Goal: Task Accomplishment & Management: Manage account settings

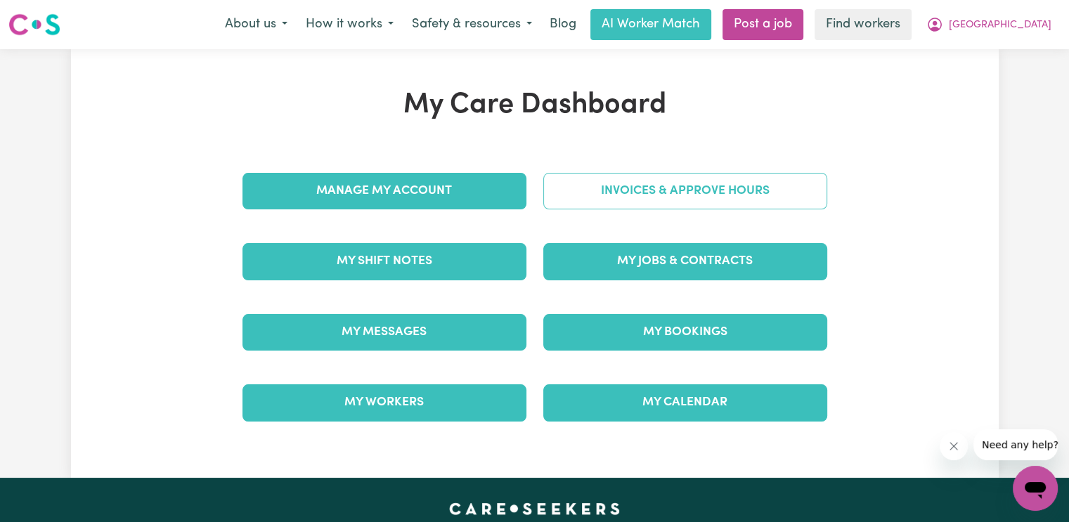
click at [668, 195] on link "Invoices & Approve Hours" at bounding box center [685, 191] width 284 height 37
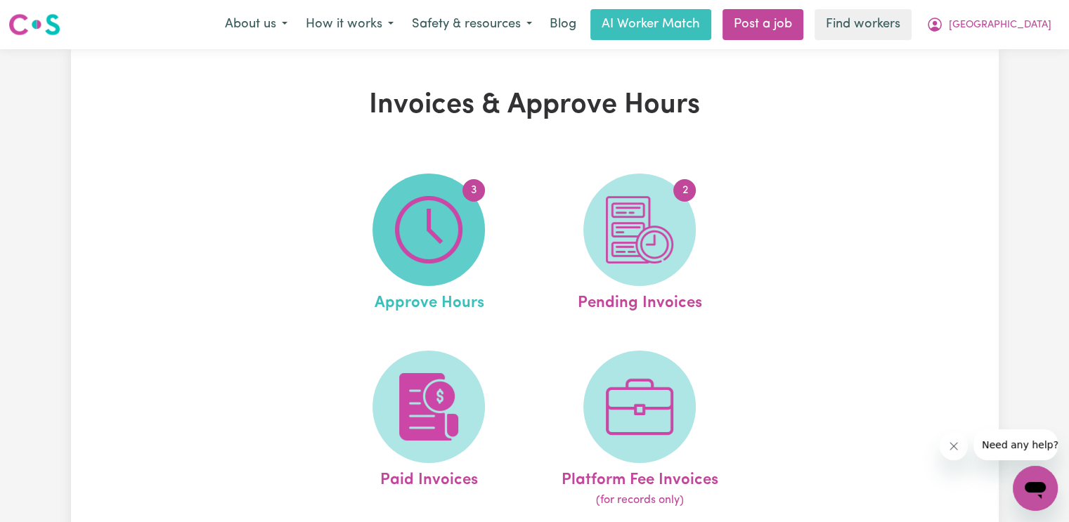
click at [452, 225] on img at bounding box center [428, 229] width 67 height 67
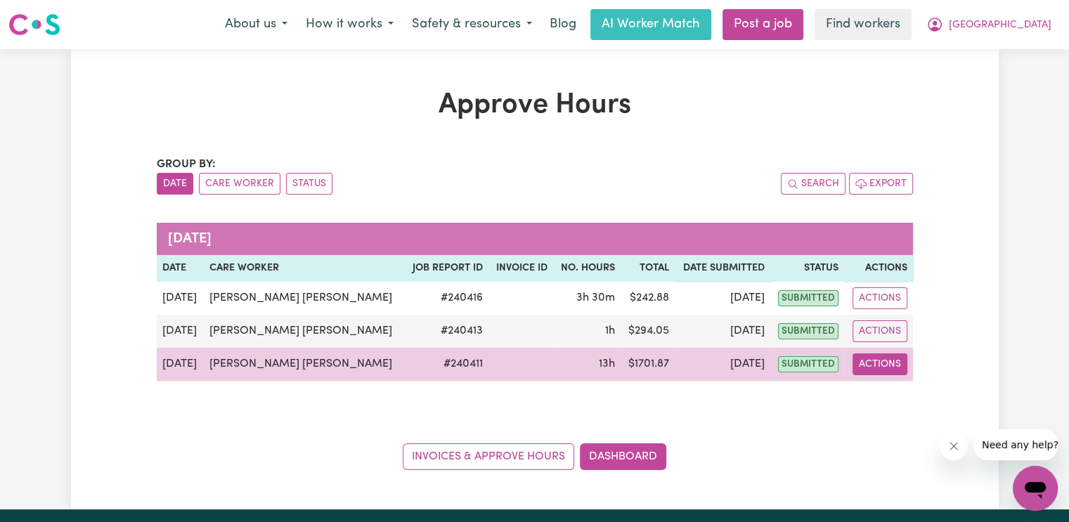
click at [894, 364] on button "Actions" at bounding box center [879, 364] width 55 height 22
click at [896, 393] on link "View Job Report" at bounding box center [924, 396] width 120 height 28
select select "pm"
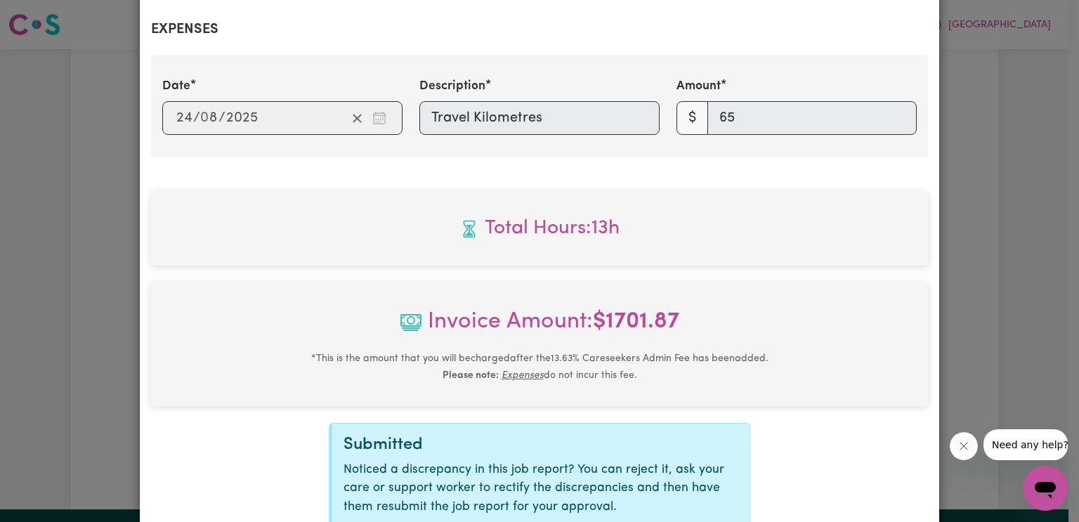
scroll to position [646, 0]
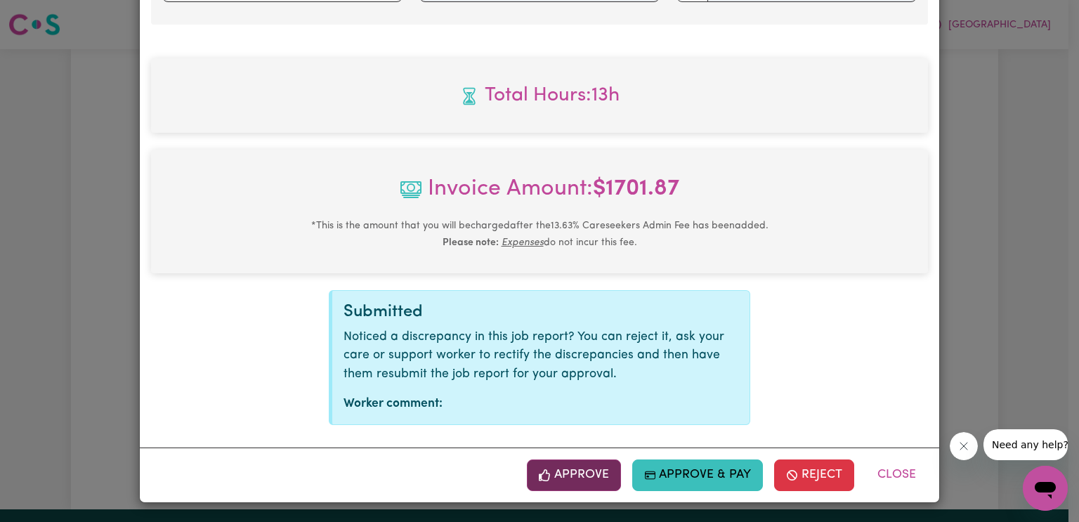
click at [584, 483] on button "Approve" at bounding box center [574, 474] width 94 height 31
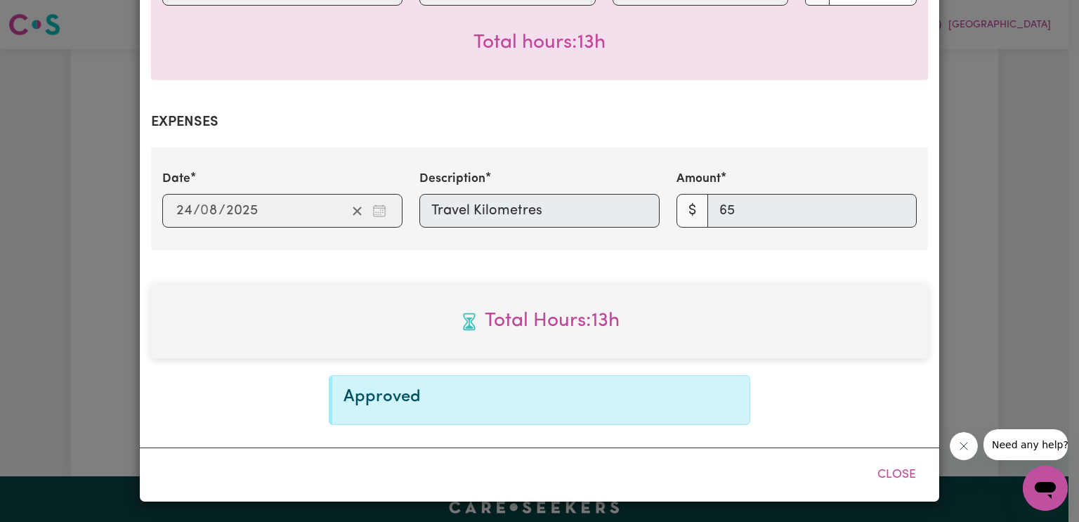
scroll to position [419, 0]
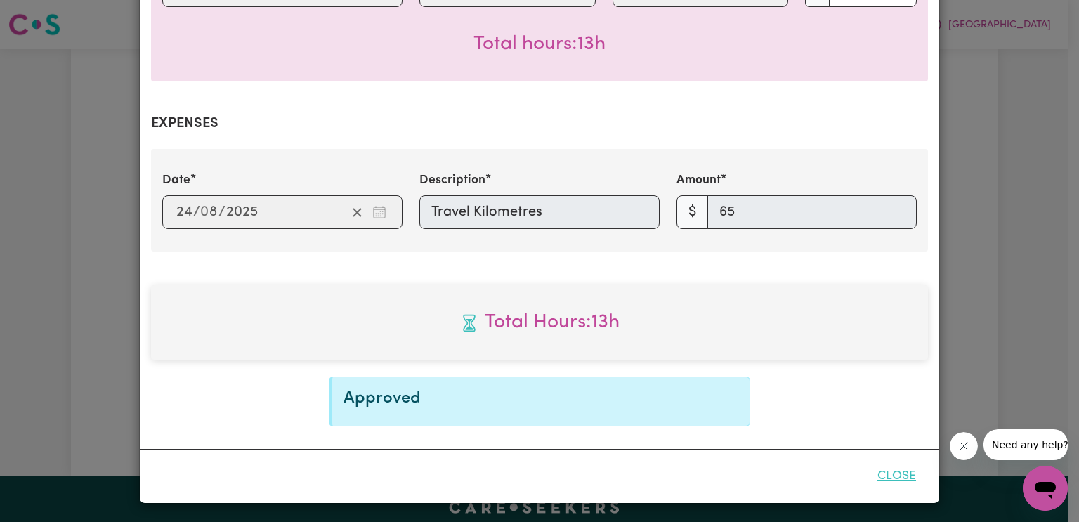
click at [891, 475] on button "Close" at bounding box center [897, 476] width 63 height 31
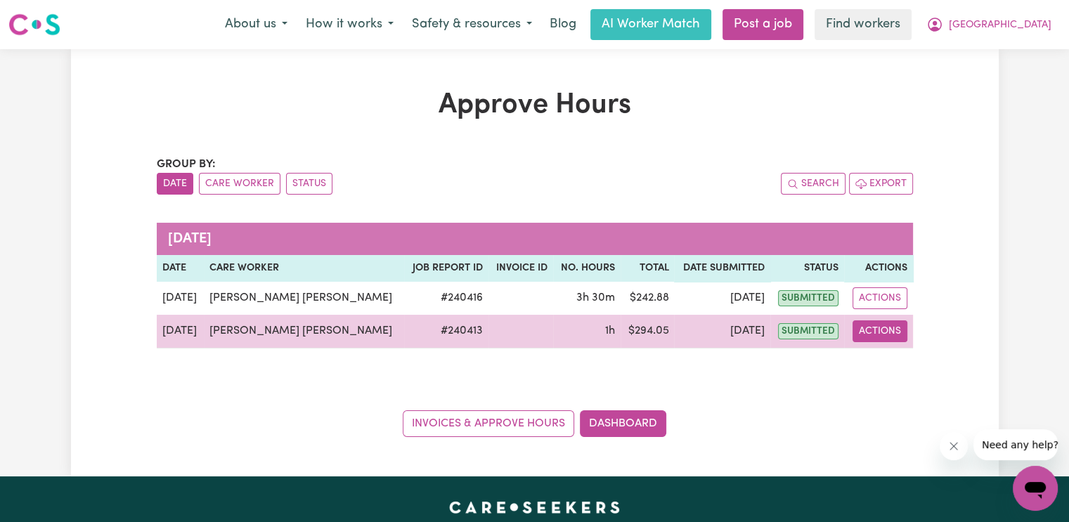
click at [886, 332] on button "Actions" at bounding box center [879, 331] width 55 height 22
click at [882, 358] on link "View Job Report" at bounding box center [924, 363] width 120 height 28
select select "pm"
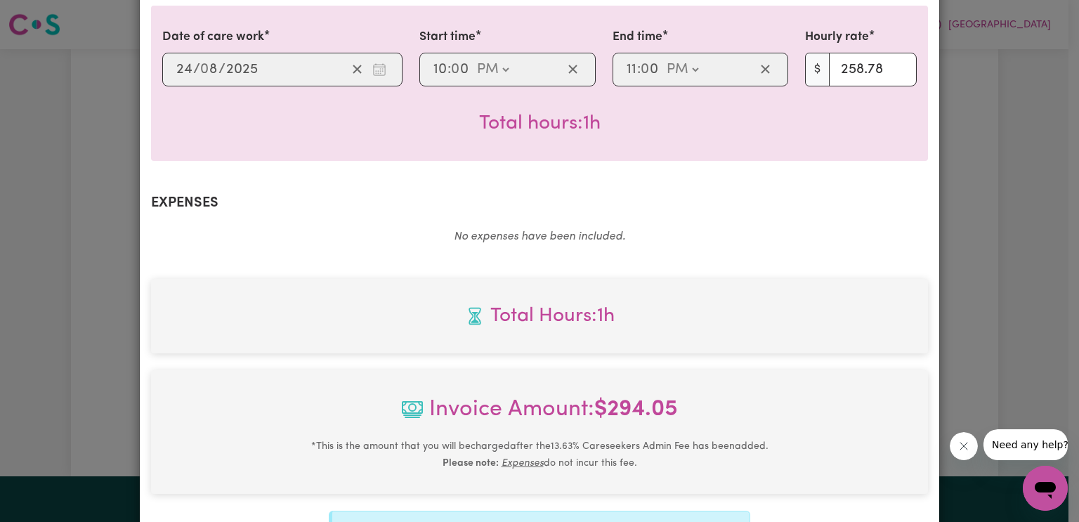
scroll to position [561, 0]
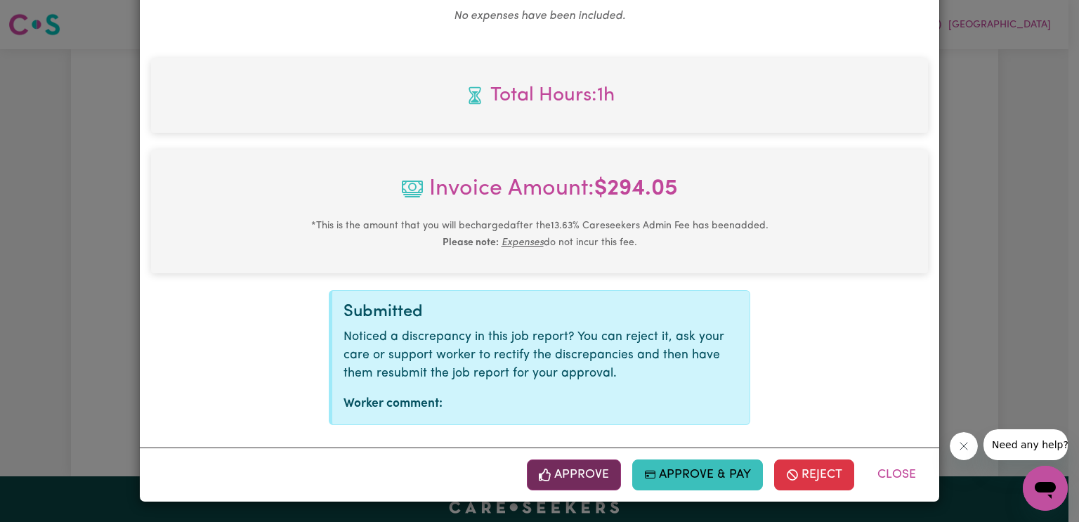
click at [572, 478] on button "Approve" at bounding box center [574, 474] width 94 height 31
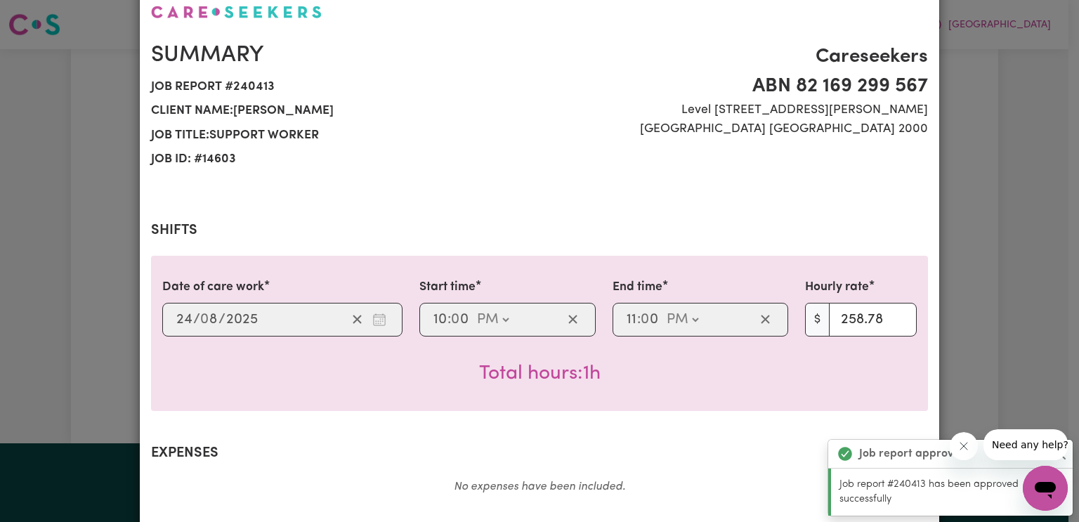
scroll to position [0, 0]
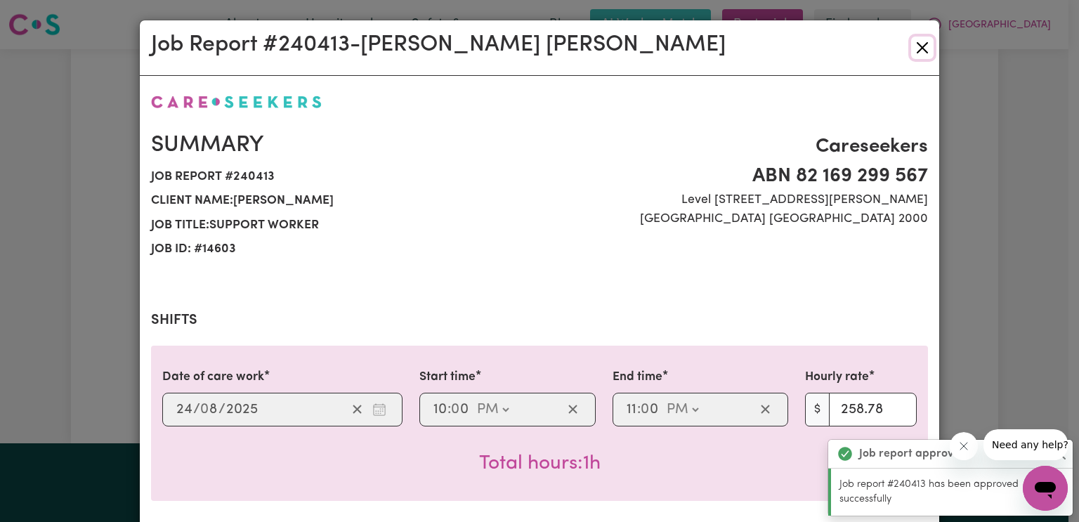
click at [919, 43] on button "Close" at bounding box center [922, 48] width 22 height 22
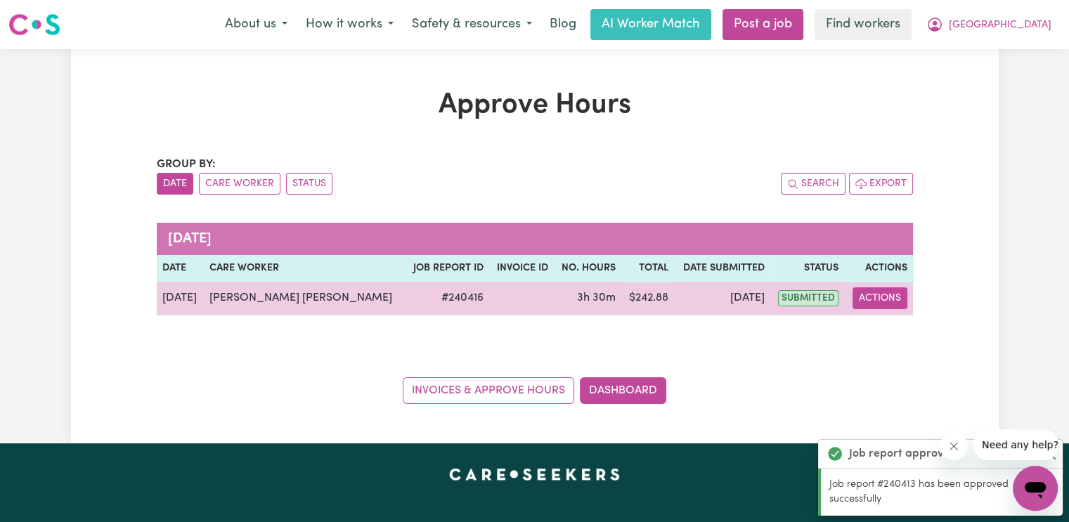
click at [886, 297] on button "Actions" at bounding box center [879, 298] width 55 height 22
click at [878, 328] on link "View Job Report" at bounding box center [924, 330] width 120 height 28
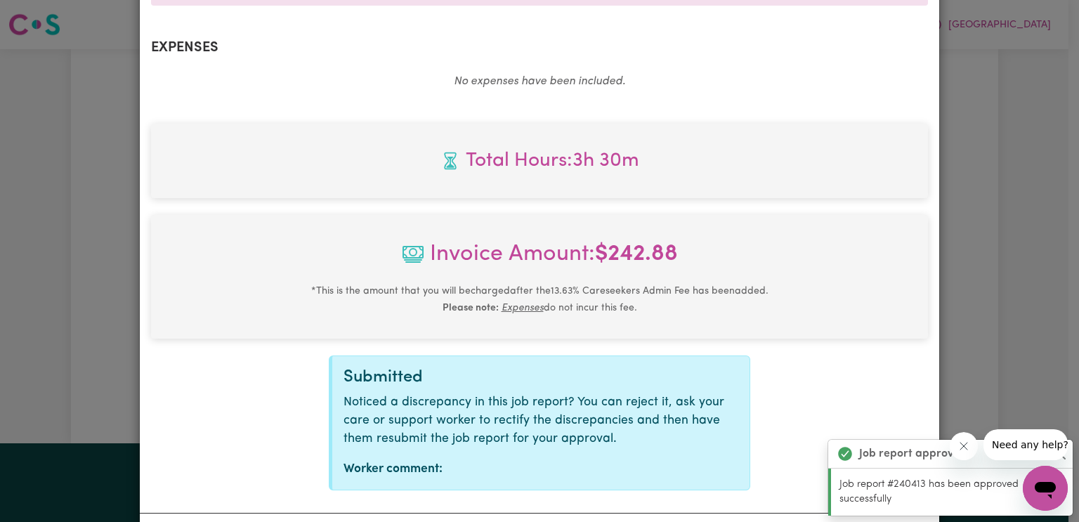
scroll to position [561, 0]
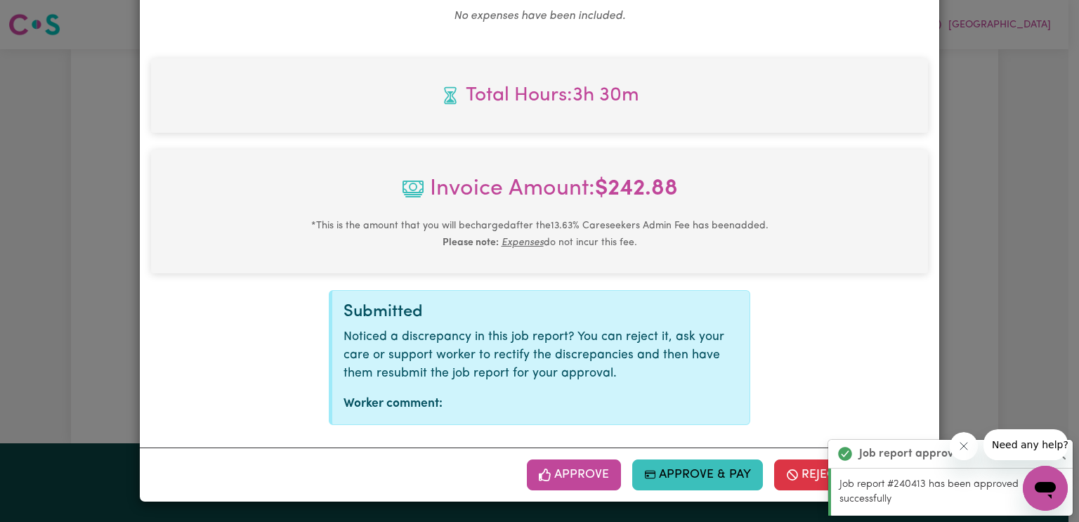
click at [585, 471] on button "Approve" at bounding box center [574, 474] width 94 height 31
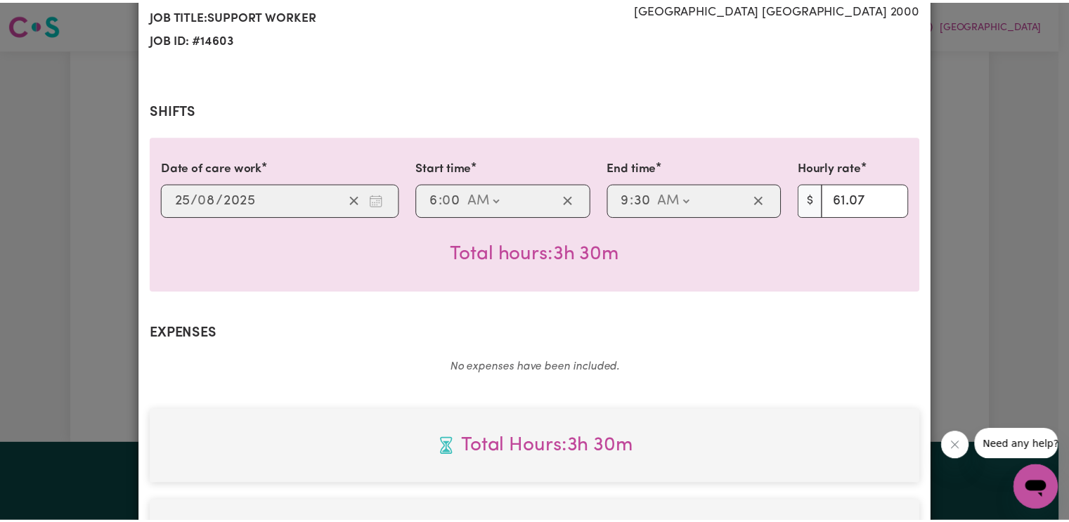
scroll to position [0, 0]
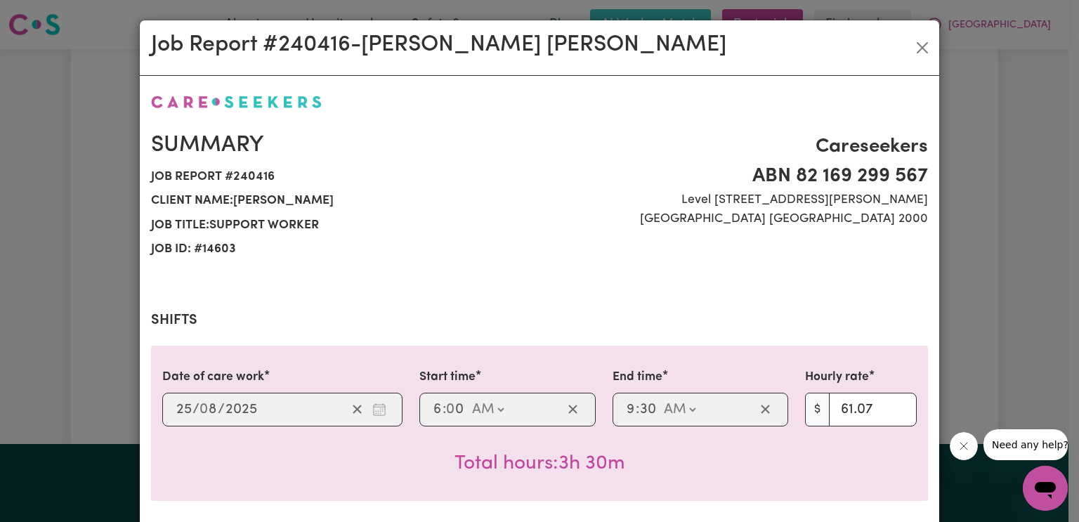
click at [929, 44] on div "Job Report # 240416 - [PERSON_NAME] [PERSON_NAME]" at bounding box center [540, 48] width 800 height 56
click at [921, 46] on button "Close" at bounding box center [922, 48] width 22 height 22
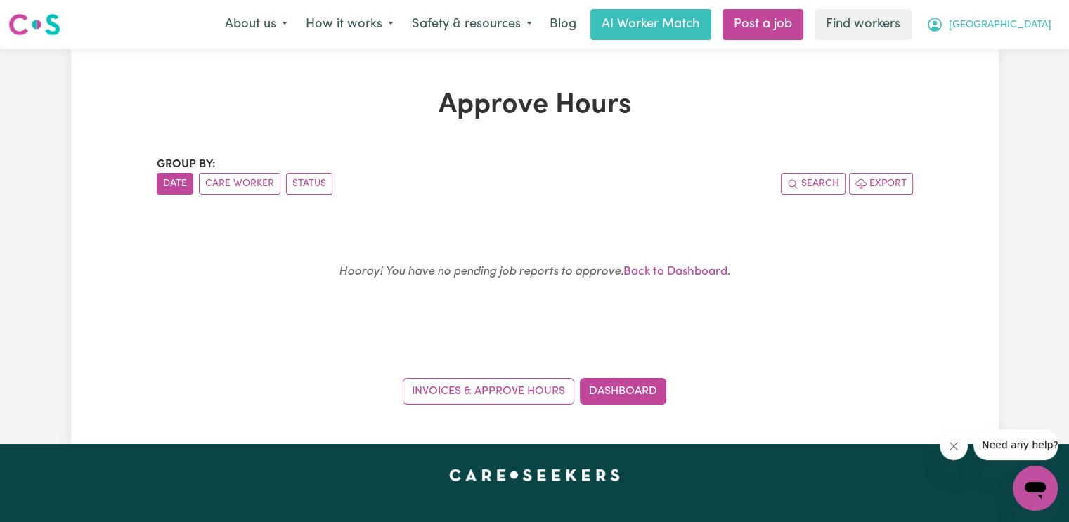
click at [1033, 29] on span "[GEOGRAPHIC_DATA]" at bounding box center [999, 25] width 103 height 15
click at [1024, 55] on link "My Dashboard" at bounding box center [1003, 54] width 111 height 27
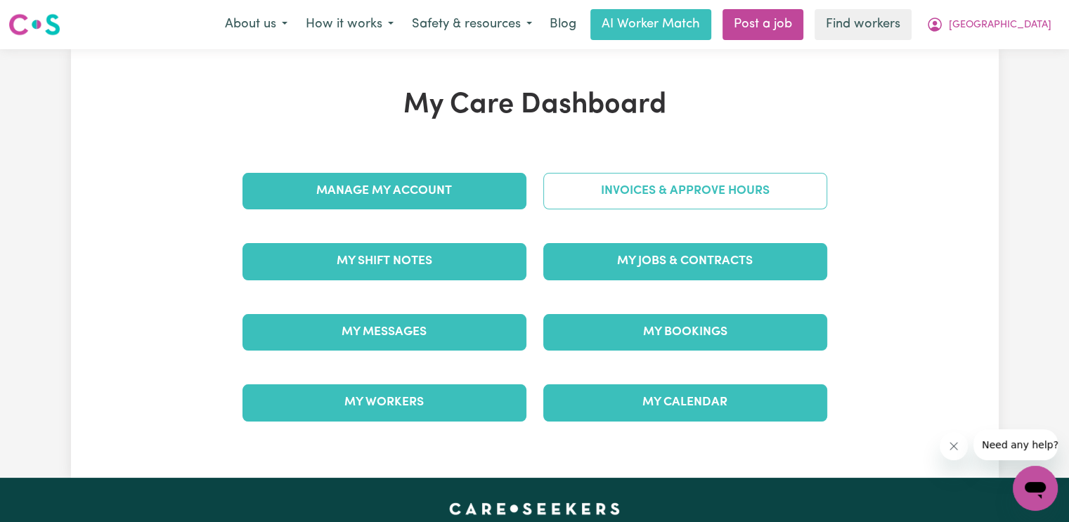
drag, startPoint x: 759, startPoint y: 157, endPoint x: 744, endPoint y: 194, distance: 40.1
click at [759, 158] on div "Invoices & Approve Hours" at bounding box center [685, 191] width 301 height 70
click at [742, 197] on link "Invoices & Approve Hours" at bounding box center [685, 191] width 284 height 37
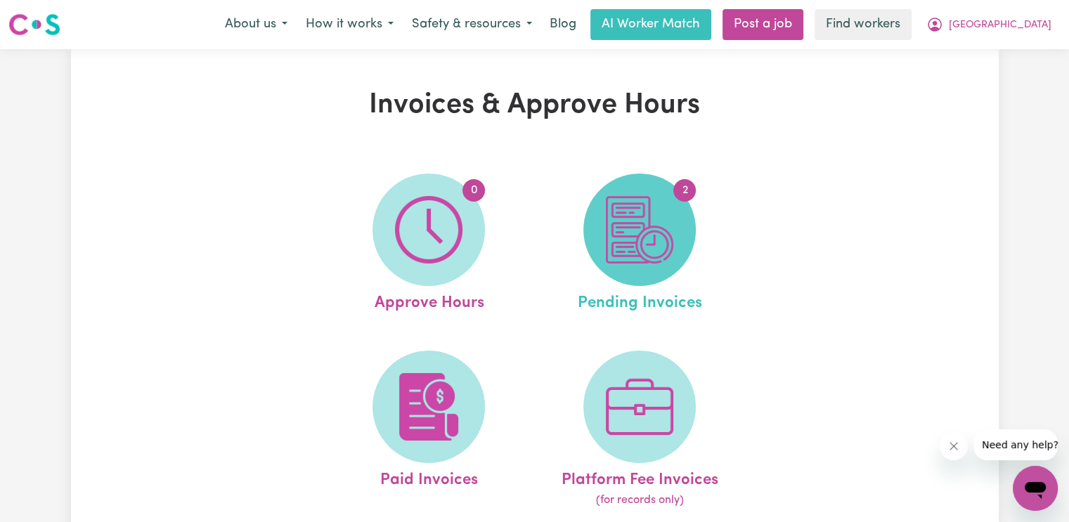
click at [665, 227] on img at bounding box center [639, 229] width 67 height 67
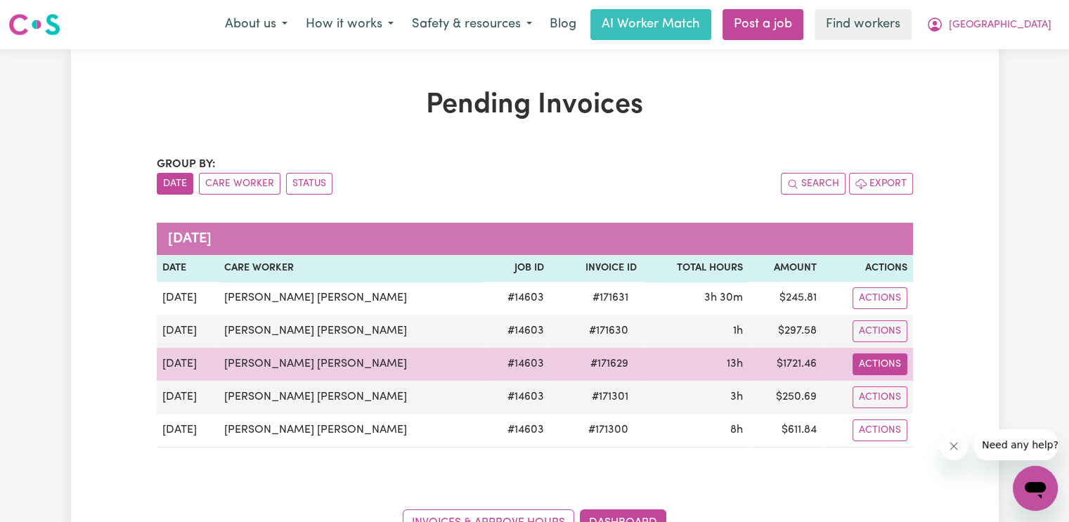
click at [881, 309] on button "Actions" at bounding box center [879, 298] width 55 height 22
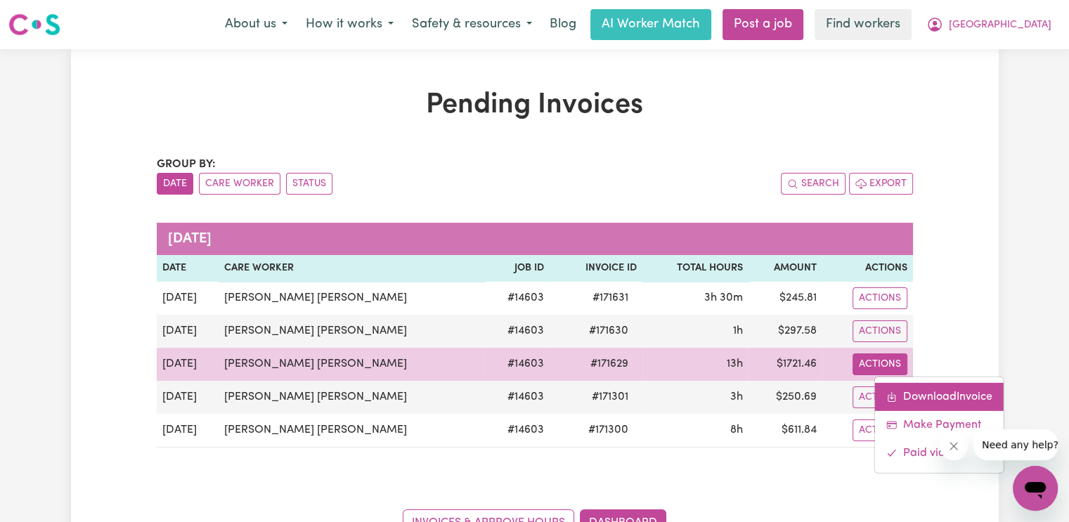
click at [903, 396] on link "Download Invoice" at bounding box center [939, 396] width 129 height 28
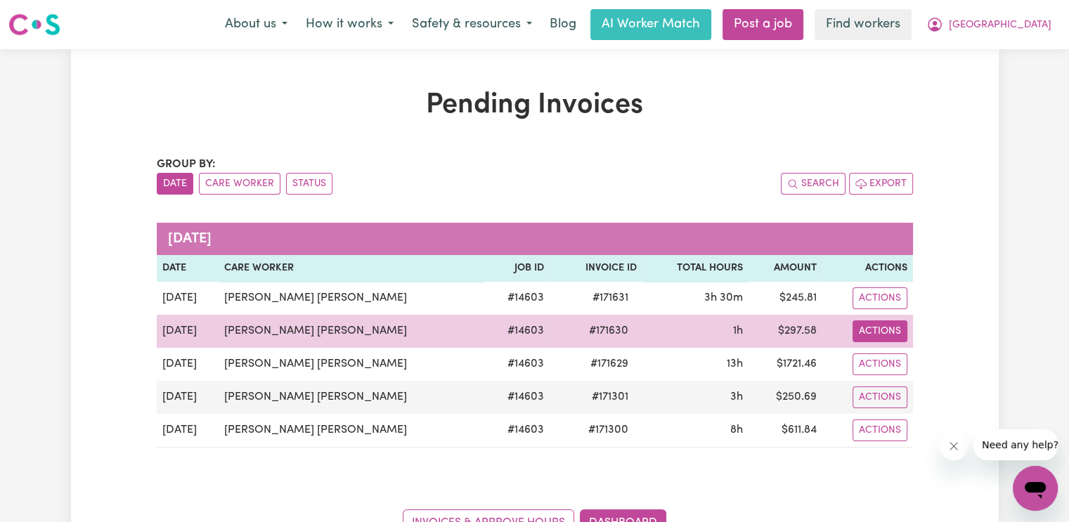
click at [898, 309] on button "Actions" at bounding box center [879, 298] width 55 height 22
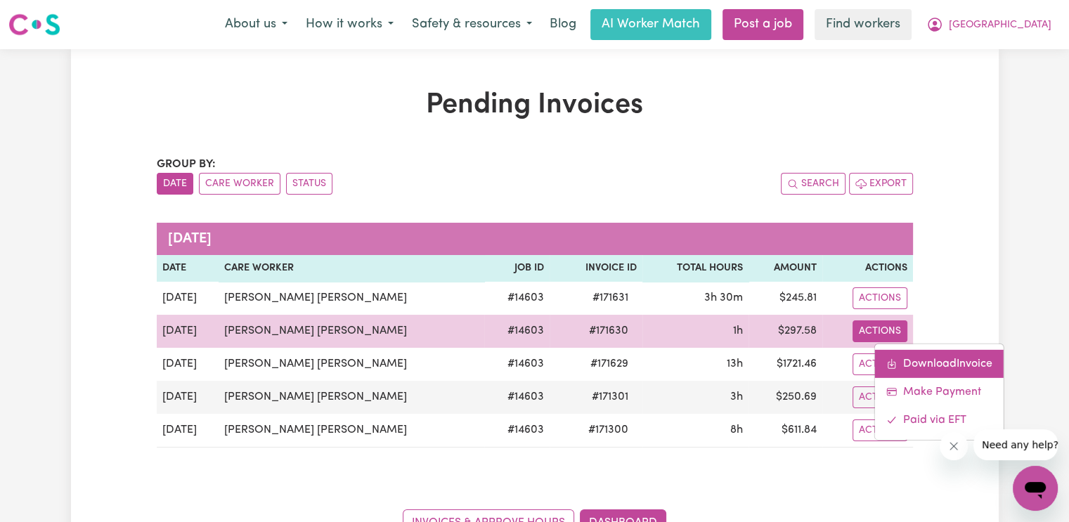
click at [894, 362] on link "Download Invoice" at bounding box center [939, 363] width 129 height 28
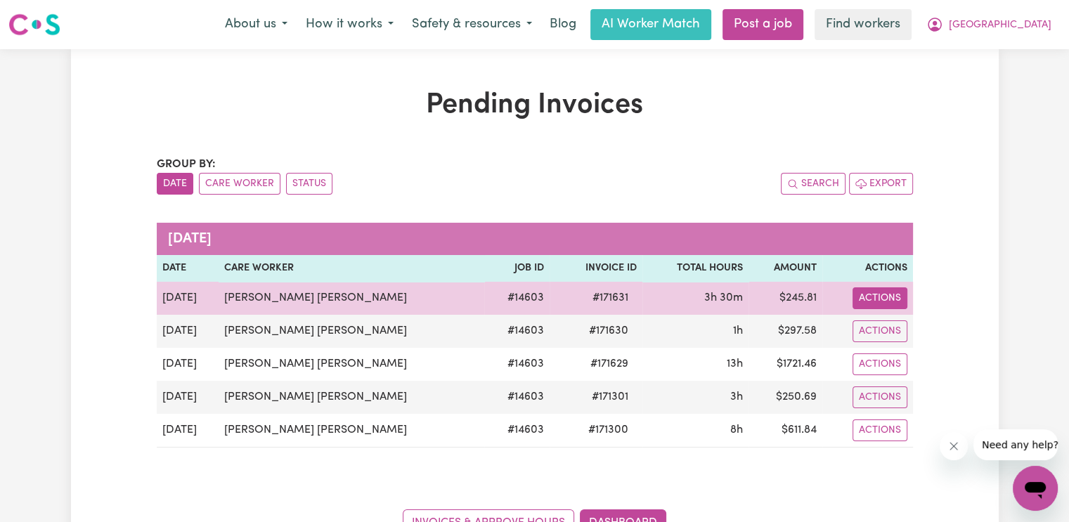
click at [885, 292] on button "Actions" at bounding box center [879, 298] width 55 height 22
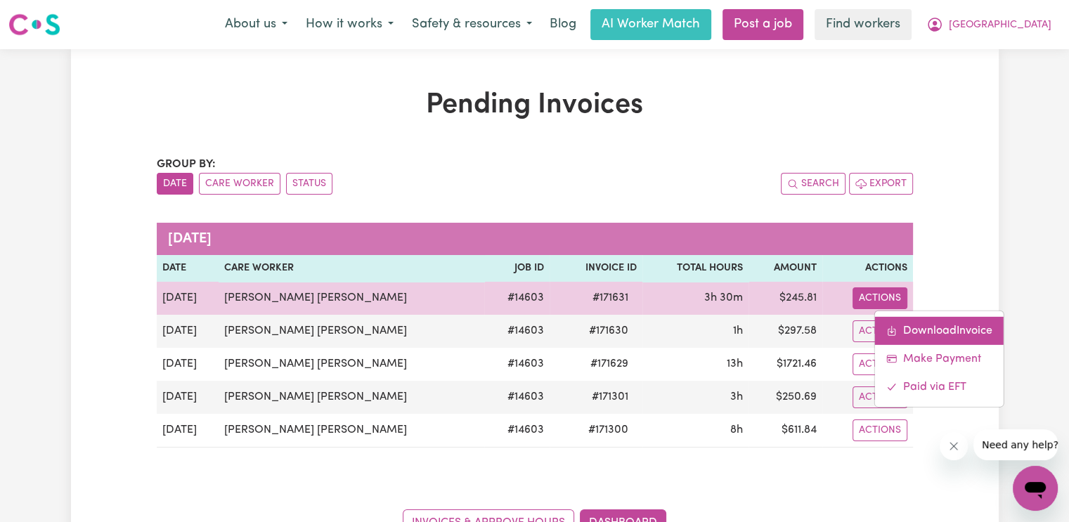
click at [902, 320] on link "Download Invoice" at bounding box center [939, 330] width 129 height 28
